Goal: Check status: Check status

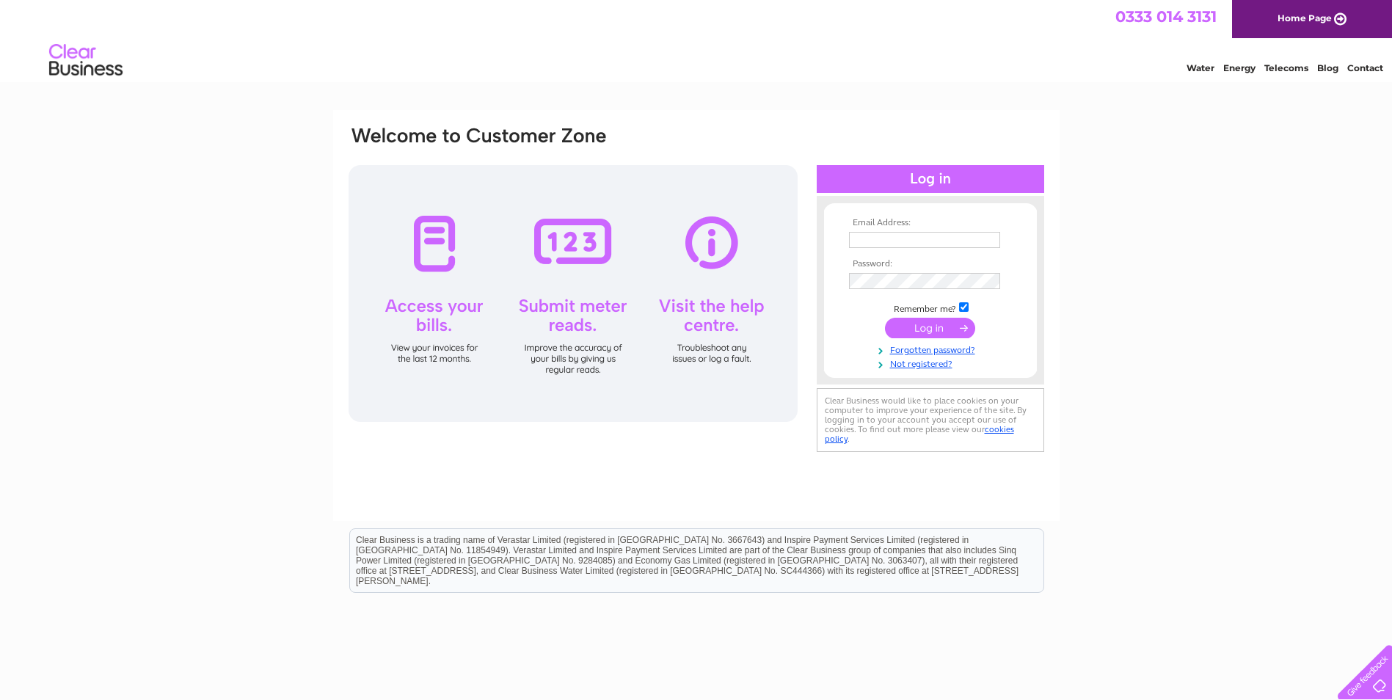
type input "uk.invoices@applus.com"
click at [918, 327] on input "submit" at bounding box center [930, 328] width 90 height 21
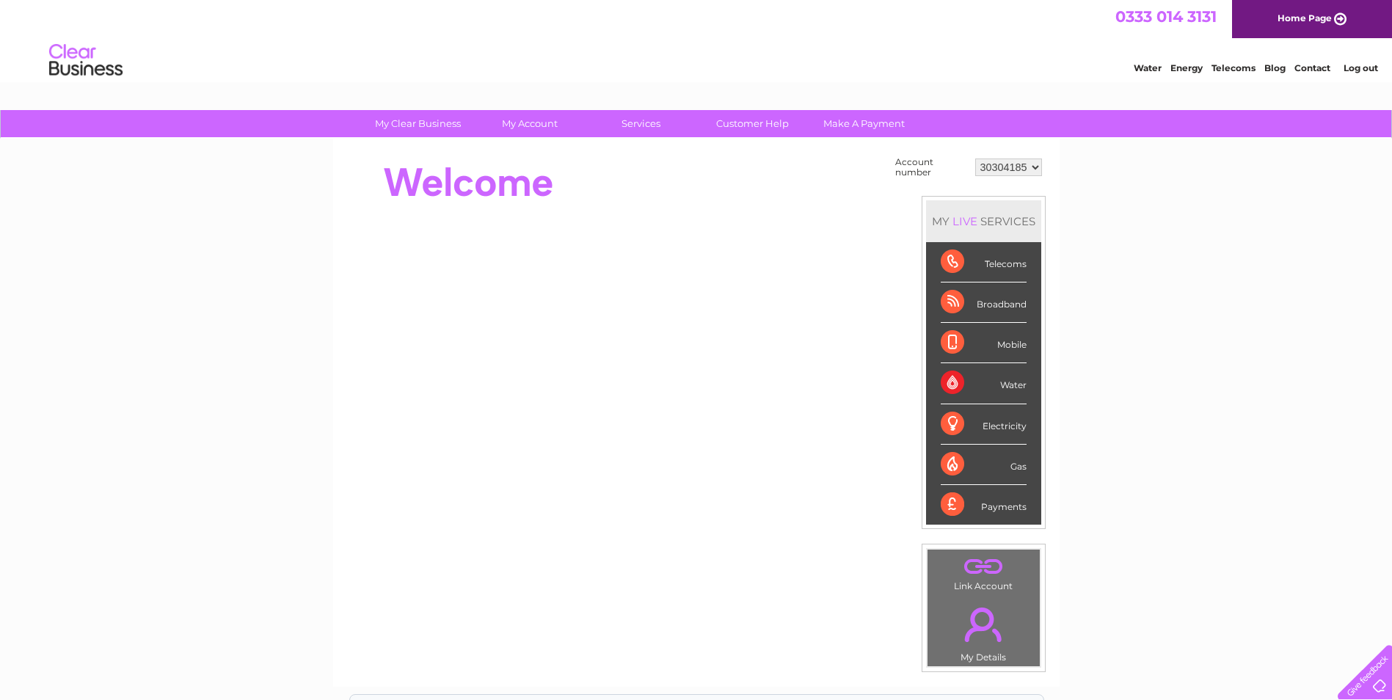
click at [985, 166] on select "30304185" at bounding box center [1008, 168] width 67 height 18
click at [985, 167] on select "30304185" at bounding box center [1008, 168] width 67 height 18
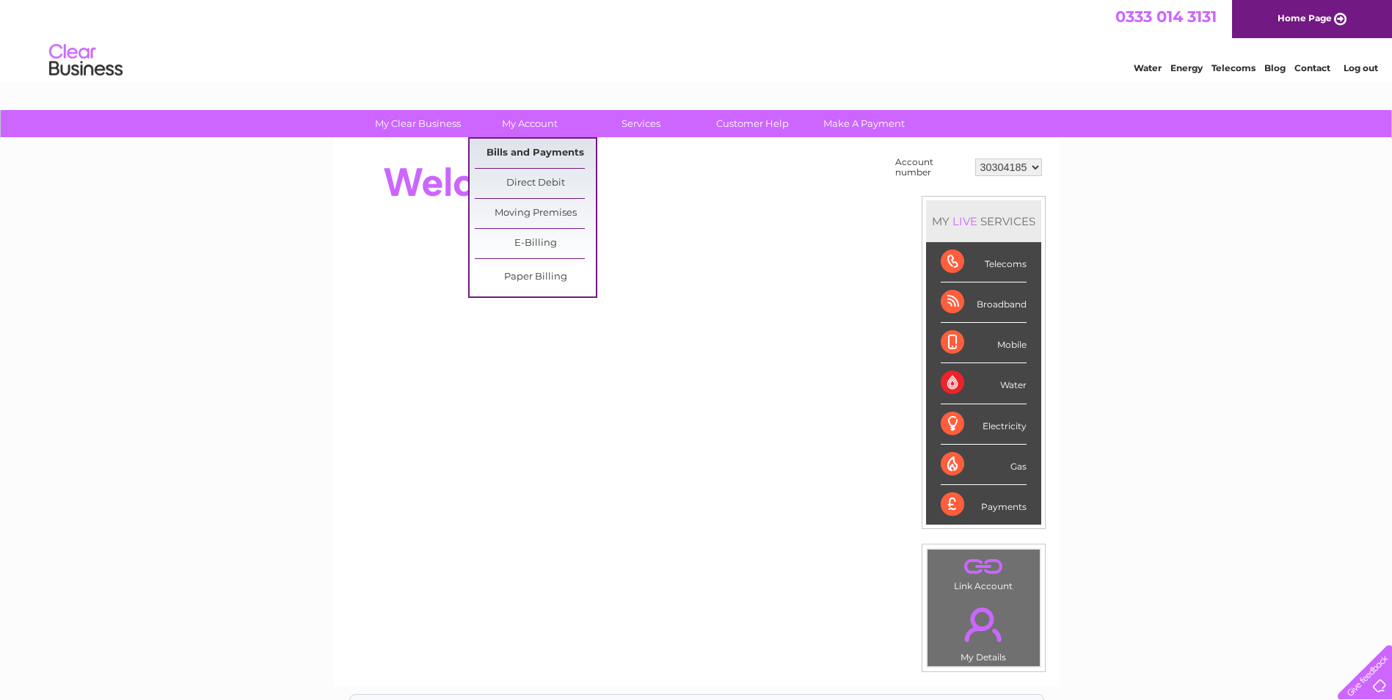
click at [517, 147] on link "Bills and Payments" at bounding box center [535, 153] width 121 height 29
